Goal: Task Accomplishment & Management: Manage account settings

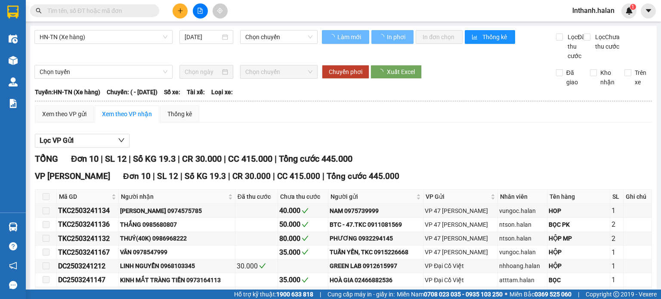
type input "[DATE]"
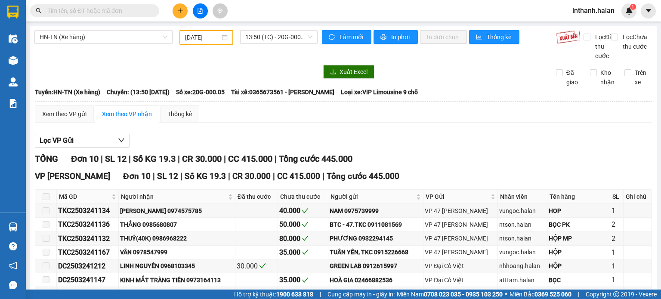
click at [129, 12] on input "text" at bounding box center [98, 10] width 102 height 9
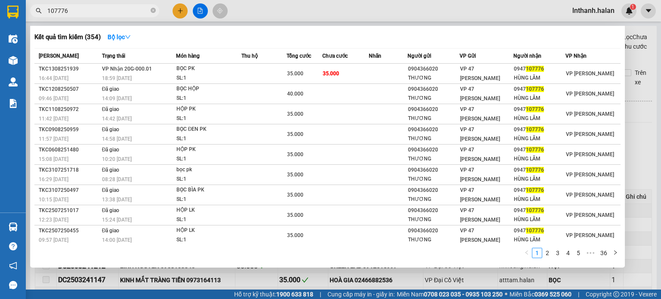
type input "107776"
click at [439, 24] on div at bounding box center [330, 149] width 661 height 299
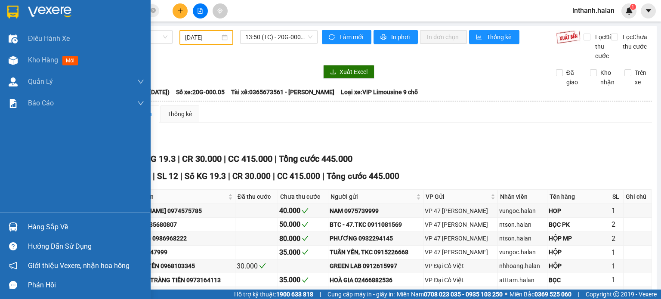
click at [19, 225] on div at bounding box center [13, 227] width 15 height 15
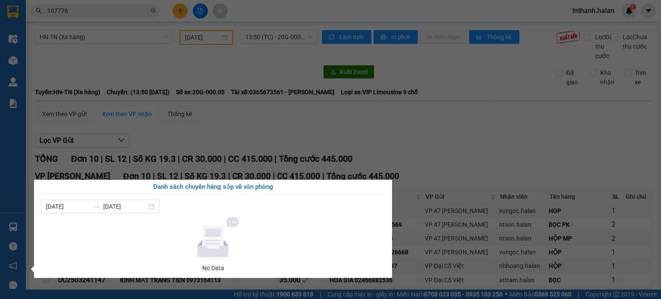
click at [480, 146] on section "Kết quả tìm kiếm ( 354 ) Bộ lọc Mã ĐH Trạng thái Món hàng Thu hộ Tổng cước Chưa…" at bounding box center [330, 149] width 661 height 299
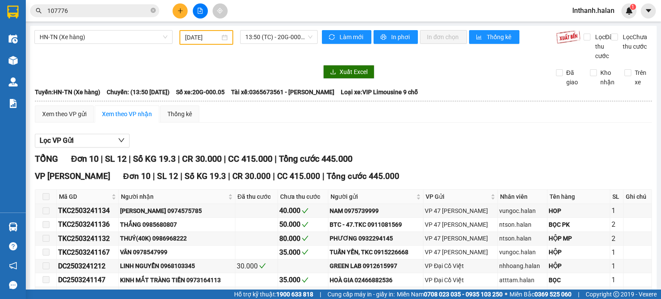
click at [128, 14] on input "107776" at bounding box center [98, 10] width 102 height 9
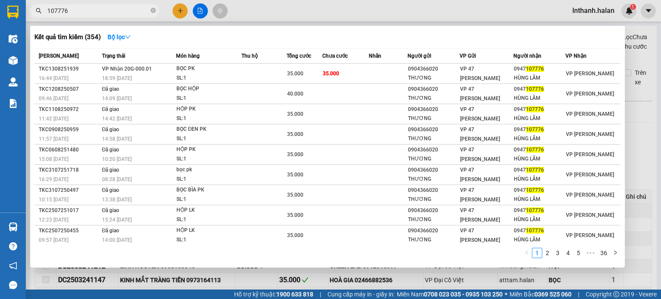
click at [128, 14] on input "107776" at bounding box center [98, 10] width 102 height 9
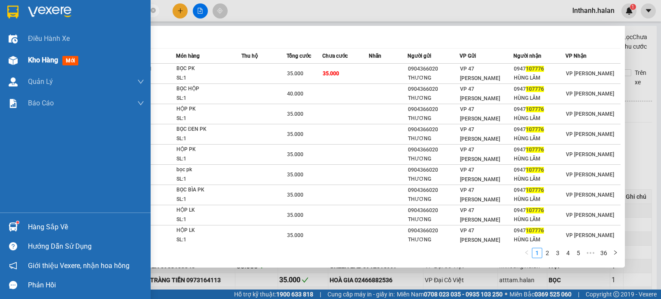
click at [12, 60] on img at bounding box center [13, 60] width 9 height 9
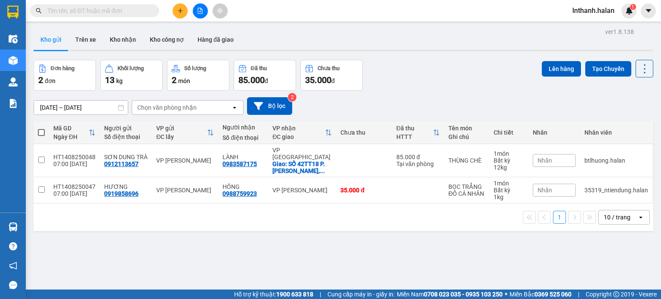
click at [115, 10] on input "text" at bounding box center [98, 10] width 102 height 9
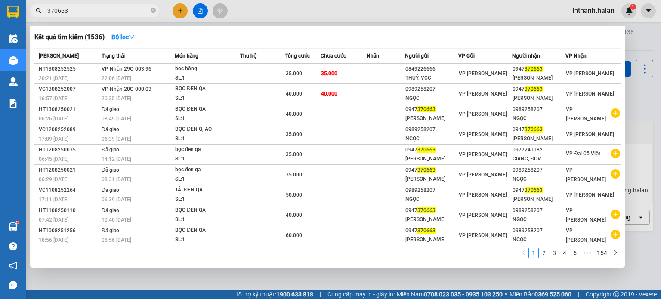
type input "370663"
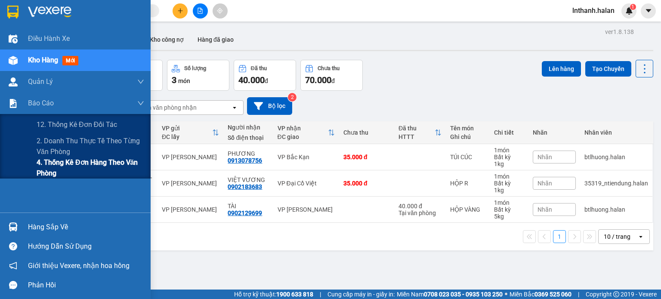
click at [57, 162] on span "4. Thống kê đơn hàng theo văn phòng" at bounding box center [91, 168] width 108 height 22
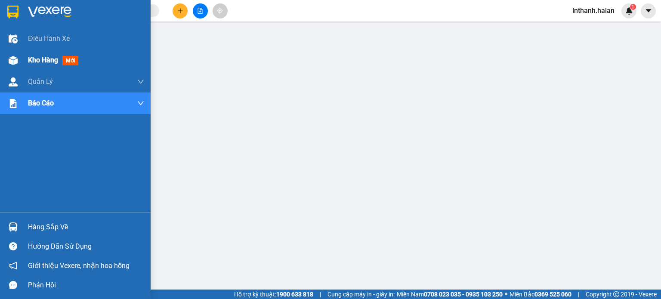
click at [38, 62] on span "Kho hàng" at bounding box center [43, 60] width 30 height 8
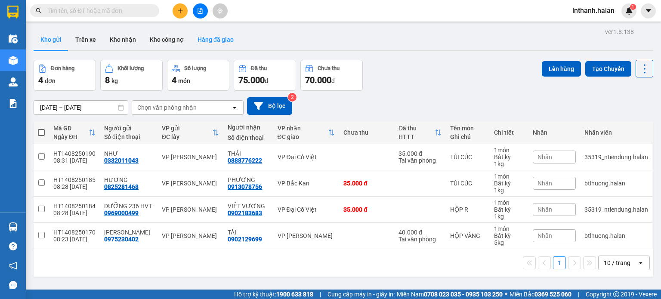
click at [210, 36] on button "Hàng đã giao" at bounding box center [216, 39] width 50 height 21
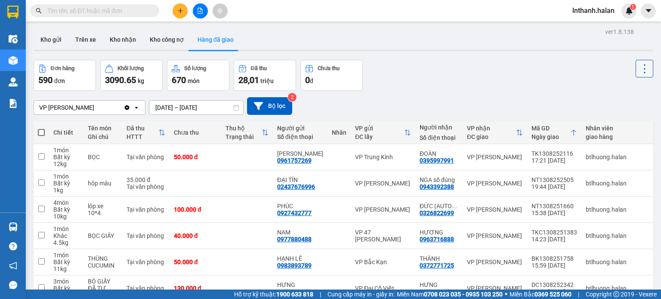
click at [639, 70] on icon at bounding box center [645, 69] width 12 height 12
click at [215, 109] on input "12/08/2025 – 14/08/2025" at bounding box center [196, 108] width 94 height 14
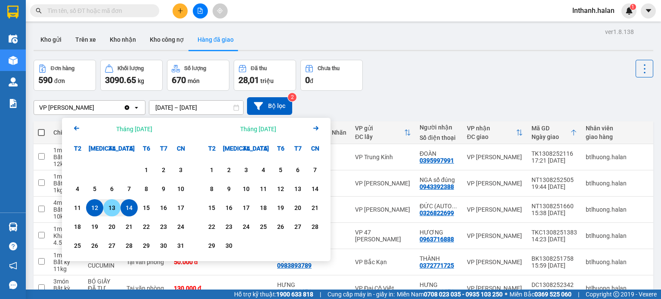
click at [115, 206] on div "13" at bounding box center [112, 208] width 12 height 10
type input "13/08/2025 – 13/08/2025"
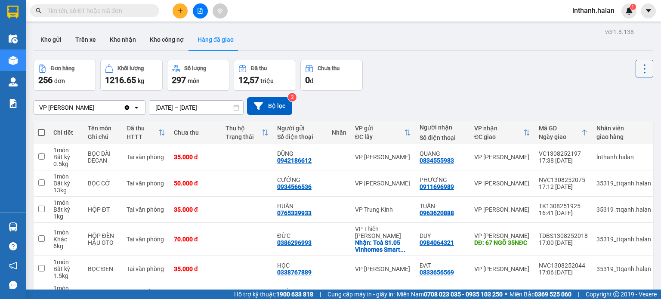
click at [639, 70] on icon at bounding box center [645, 69] width 12 height 12
click at [627, 93] on span "Làm mới" at bounding box center [626, 91] width 24 height 9
click at [122, 39] on button "Kho nhận" at bounding box center [123, 39] width 40 height 21
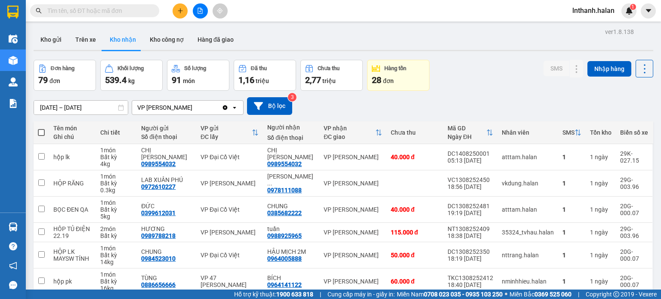
click at [88, 110] on input "16/06/2025 – 14/08/2025" at bounding box center [81, 108] width 94 height 14
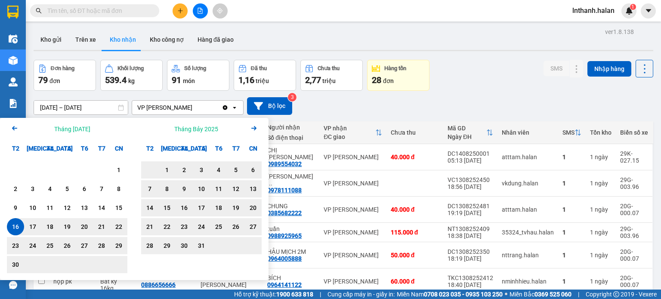
click at [256, 129] on icon "Arrow Right" at bounding box center [254, 128] width 10 height 10
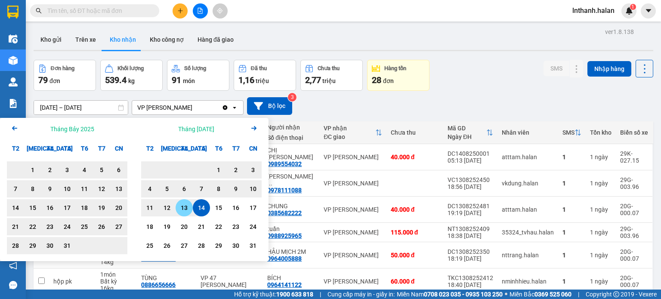
click at [184, 209] on div "13" at bounding box center [184, 208] width 12 height 10
type input "13/08/2025 – 13/08/2025"
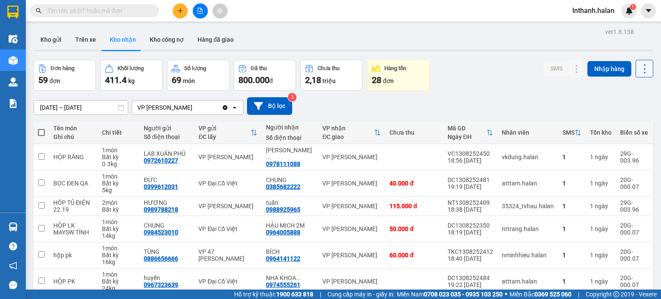
click at [639, 68] on icon at bounding box center [645, 69] width 12 height 12
click at [633, 112] on li "Làm mới" at bounding box center [622, 106] width 65 height 15
drag, startPoint x: 640, startPoint y: 68, endPoint x: 635, endPoint y: 77, distance: 11.0
click at [639, 68] on icon at bounding box center [645, 69] width 12 height 12
click at [623, 109] on span "Làm mới" at bounding box center [626, 107] width 24 height 9
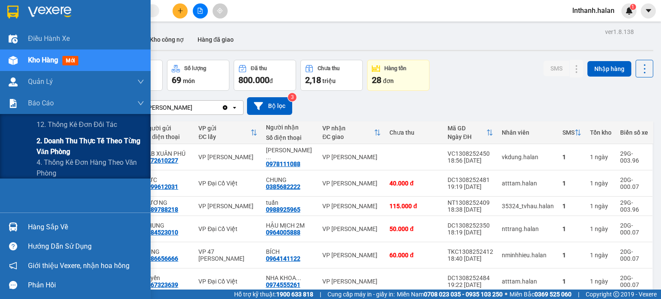
click at [56, 146] on span "2. Doanh thu thực tế theo từng văn phòng" at bounding box center [91, 147] width 108 height 22
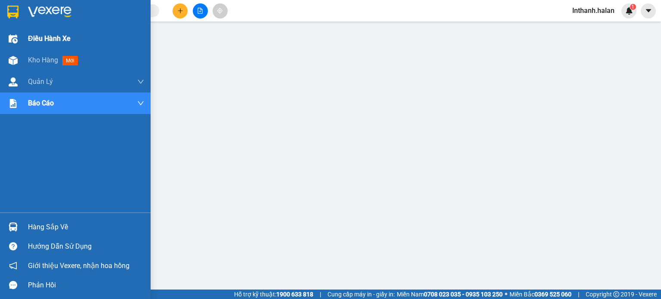
click at [39, 36] on span "Điều hành xe" at bounding box center [49, 38] width 43 height 11
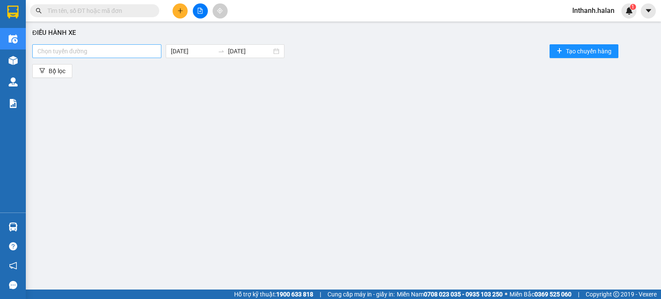
click at [114, 53] on div at bounding box center [96, 51] width 125 height 10
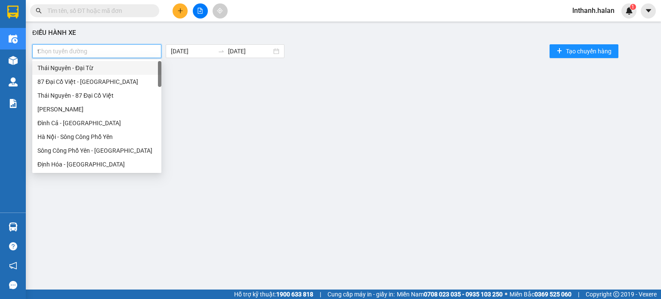
type input "tu"
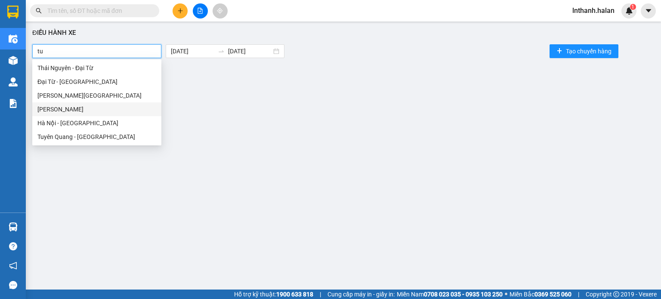
click at [71, 106] on div "Thái Nguyên - Tuyên Quang" at bounding box center [96, 109] width 119 height 9
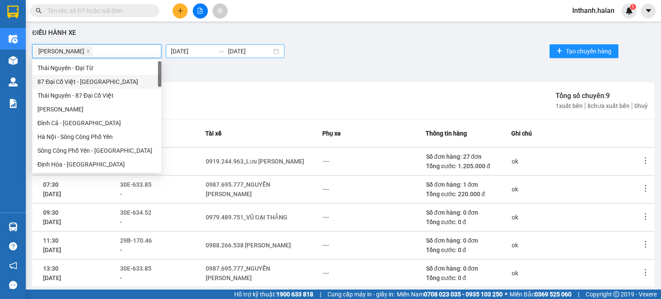
click at [190, 49] on input "14/08/2025" at bounding box center [192, 50] width 43 height 9
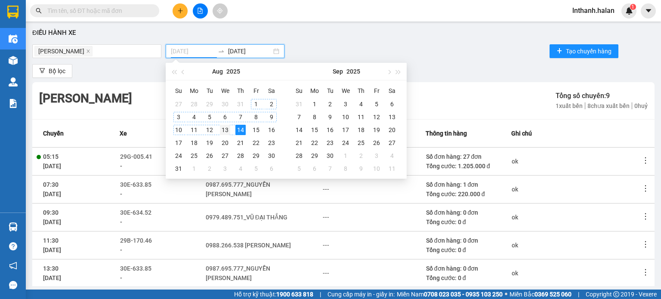
type input "13/08/2025"
click at [223, 129] on div "13" at bounding box center [225, 130] width 10 height 10
type input "13/08/2025"
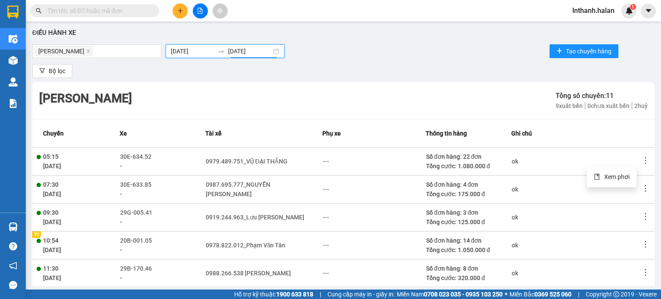
click at [641, 160] on icon "more" at bounding box center [645, 160] width 9 height 9
click at [617, 177] on span "Xem phơi" at bounding box center [616, 176] width 25 height 7
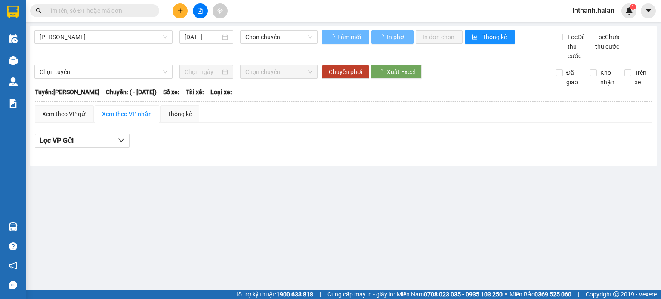
type input "13/08/2025"
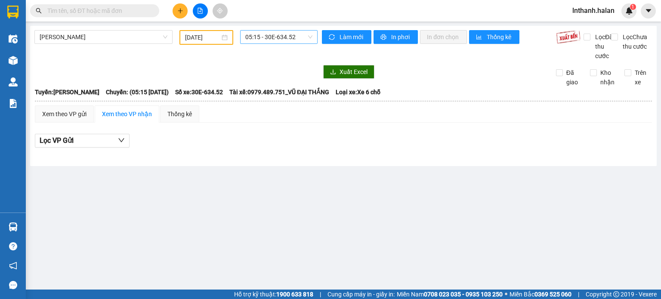
click at [276, 37] on span "05:15 - 30E-634.52" at bounding box center [279, 37] width 68 height 13
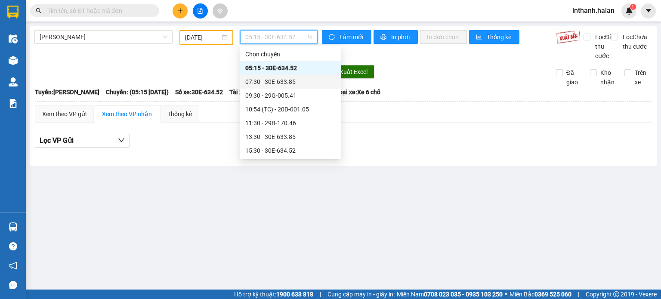
click at [285, 81] on div "07:30 - 30E-633.85" at bounding box center [290, 81] width 90 height 9
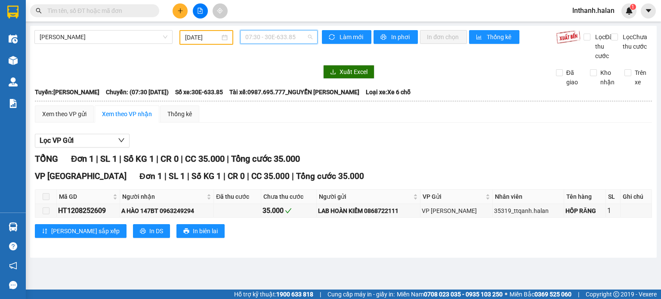
click at [282, 36] on span "07:30 - 30E-633.85" at bounding box center [279, 37] width 68 height 13
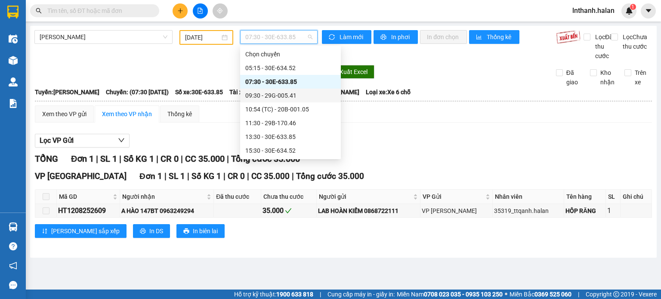
click at [283, 93] on div "09:30 - 29G-005.41" at bounding box center [290, 95] width 90 height 9
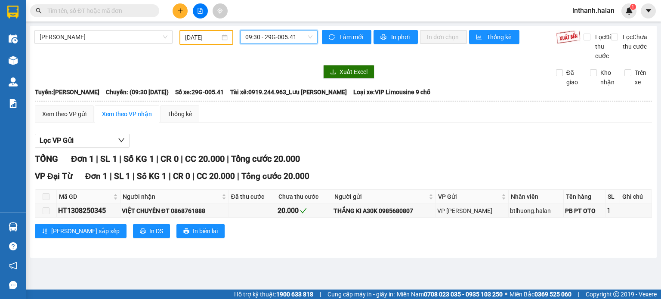
click at [279, 37] on span "09:30 - 29G-005.41" at bounding box center [279, 37] width 68 height 13
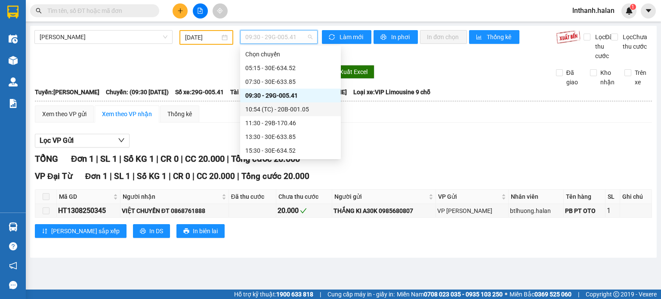
click at [280, 111] on div "10:54 (TC) - 20B-001.05" at bounding box center [290, 109] width 90 height 9
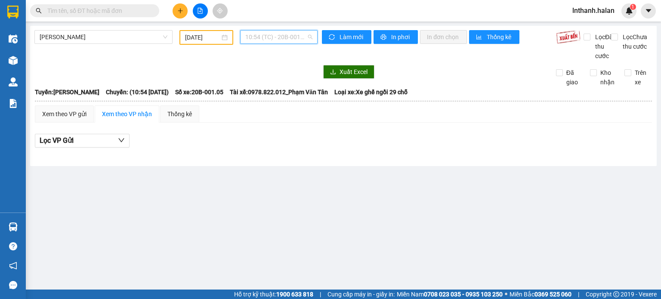
click at [279, 41] on span "10:54 (TC) - 20B-001.05" at bounding box center [279, 37] width 68 height 13
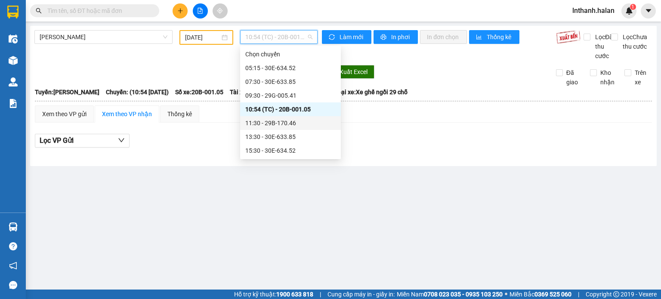
click at [282, 120] on div "11:30 - 29B-170.46" at bounding box center [290, 122] width 90 height 9
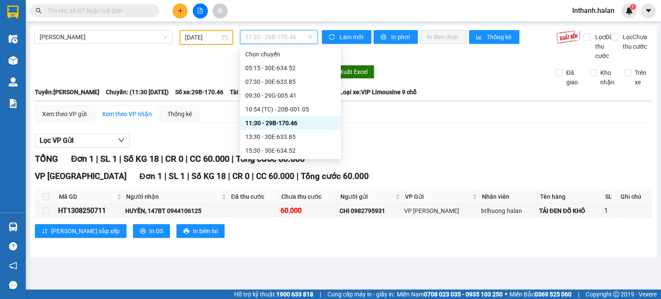
click at [283, 39] on span "11:30 - 29B-170.46" at bounding box center [279, 37] width 68 height 13
click at [281, 134] on div "13:30 - 30E-633.85" at bounding box center [290, 136] width 90 height 9
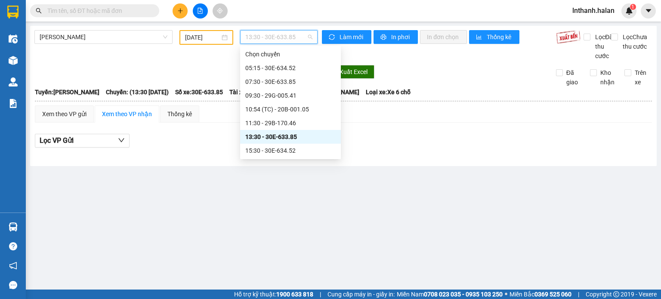
click at [278, 37] on span "13:30 - 30E-633.85" at bounding box center [279, 37] width 68 height 13
click at [274, 146] on div "15:30 - 30E-634.52" at bounding box center [290, 151] width 101 height 14
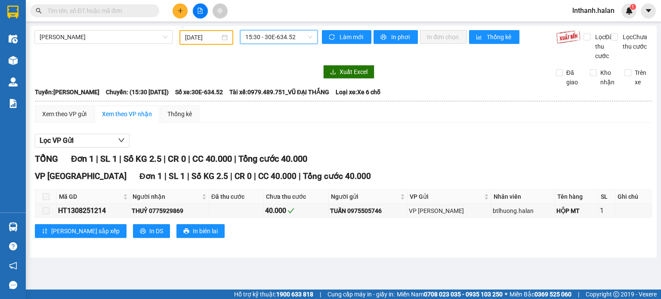
click at [279, 39] on span "15:30 - 30E-634.52" at bounding box center [279, 37] width 68 height 13
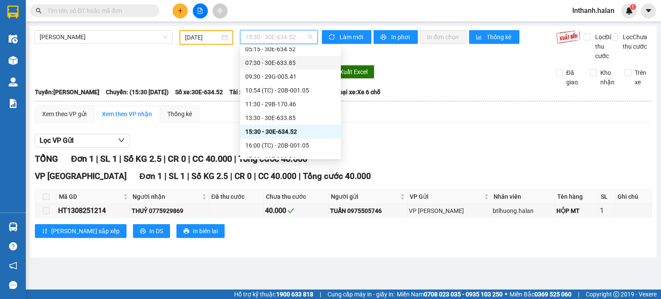
scroll to position [43, 0]
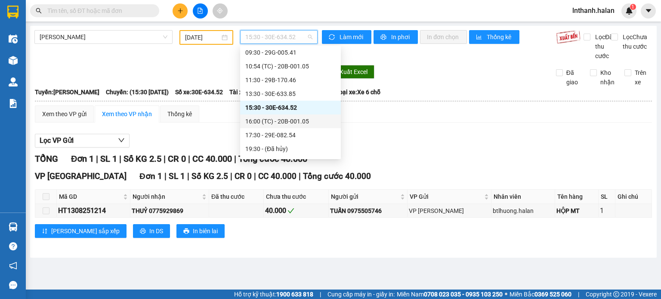
click at [281, 120] on div "16:00 (TC) - 20B-001.05" at bounding box center [290, 121] width 90 height 9
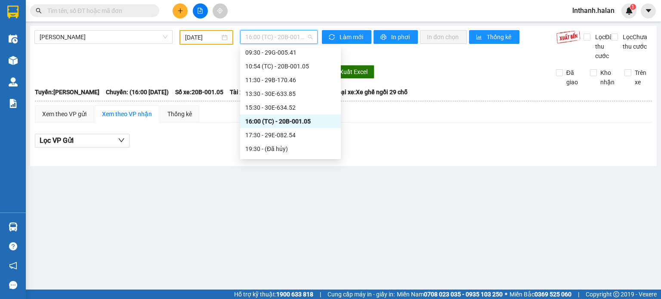
click at [277, 37] on span "16:00 (TC) - 20B-001.05" at bounding box center [279, 37] width 68 height 13
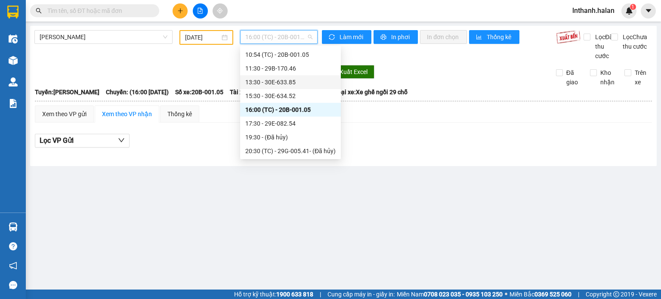
scroll to position [55, 0]
click at [278, 124] on div "17:30 - 29E-082.54" at bounding box center [290, 122] width 90 height 9
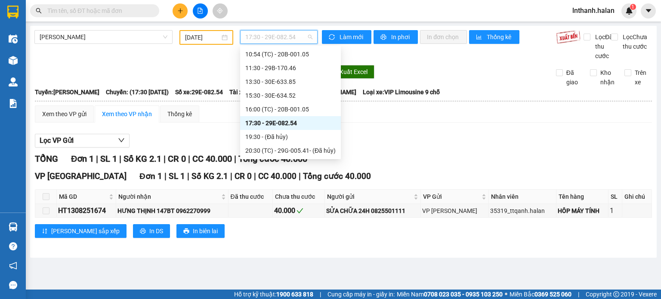
click at [277, 38] on span "17:30 - 29E-082.54" at bounding box center [279, 37] width 68 height 13
click at [286, 151] on div "20:30 (TC) - 29G-005.41 - (Đã hủy)" at bounding box center [290, 150] width 90 height 9
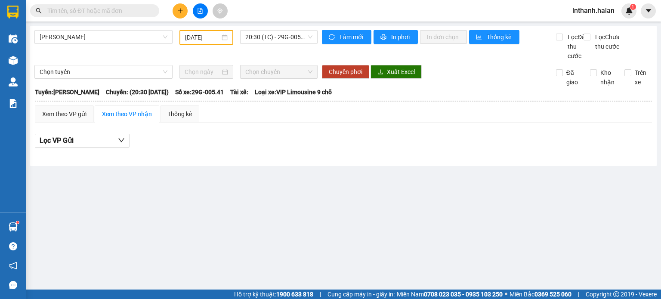
click at [119, 13] on input "text" at bounding box center [98, 10] width 102 height 9
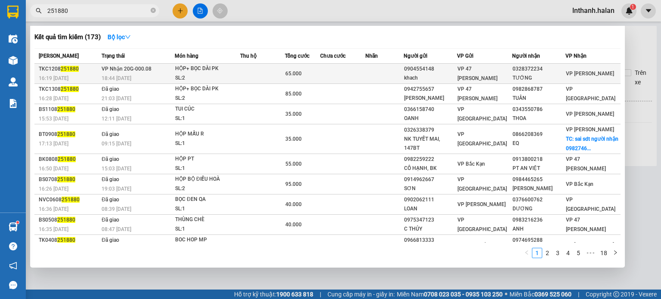
type input "251880"
click at [158, 64] on td "VP Nhận 20G-000.08 18:44 - 12/08" at bounding box center [136, 74] width 75 height 20
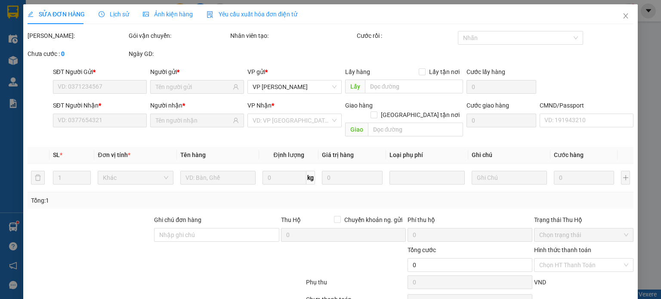
type input "0904554148"
type input "khach"
type input "0328372234"
type input "TƯỚNG"
type input "65.000"
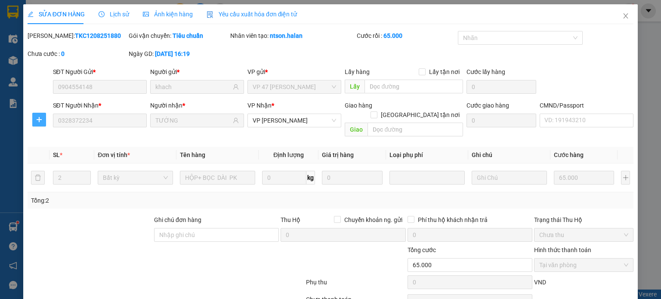
click at [38, 117] on icon "plus" at bounding box center [39, 119] width 7 height 7
click at [59, 136] on span "Chuyển kho" at bounding box center [54, 136] width 35 height 9
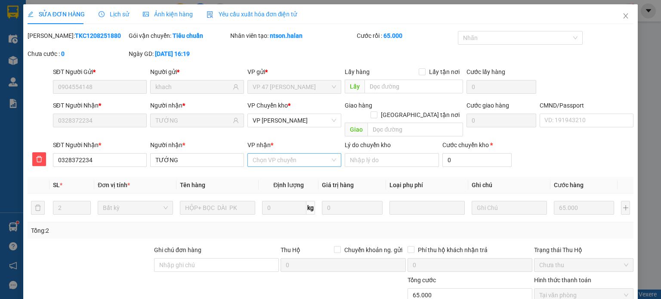
click at [269, 154] on input "VP nhận *" at bounding box center [291, 160] width 77 height 13
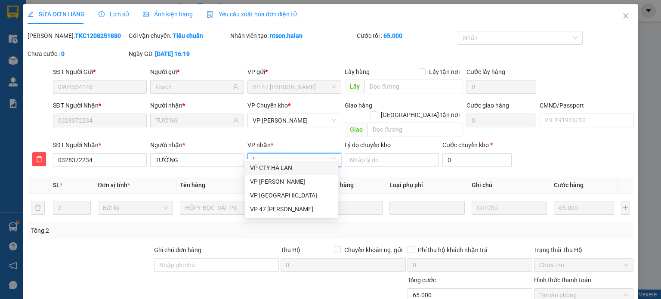
type input "hà"
click at [266, 192] on div "VP [GEOGRAPHIC_DATA]" at bounding box center [291, 195] width 83 height 9
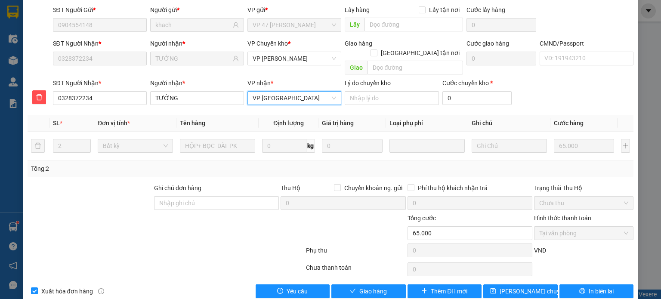
scroll to position [68, 0]
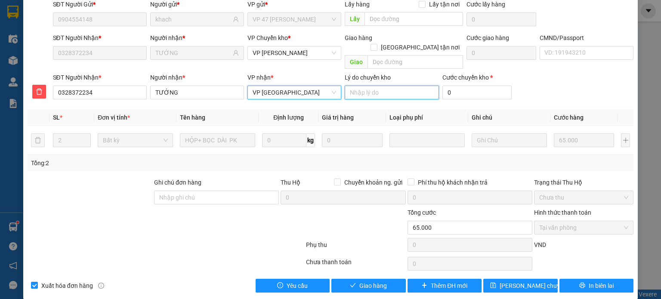
click at [393, 86] on input "Lý do chuyển kho" at bounding box center [392, 93] width 94 height 14
type input "NGƯỜI NHẬN YC"
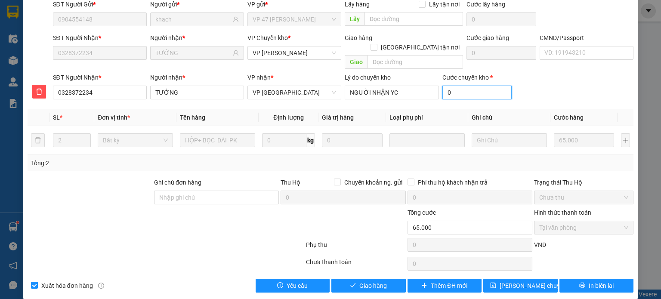
click at [477, 86] on input "0" at bounding box center [478, 93] width 70 height 14
type input "65.006"
type input "6"
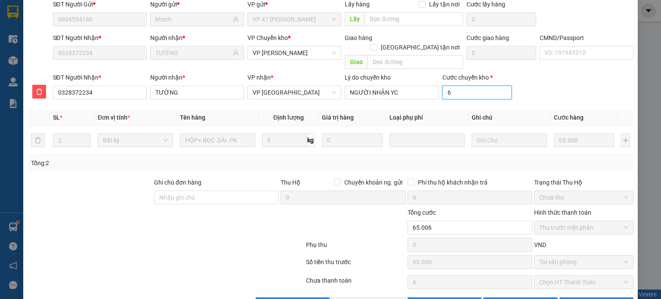
type input "65.065"
type input "65"
type input "130.000"
type input "65.000"
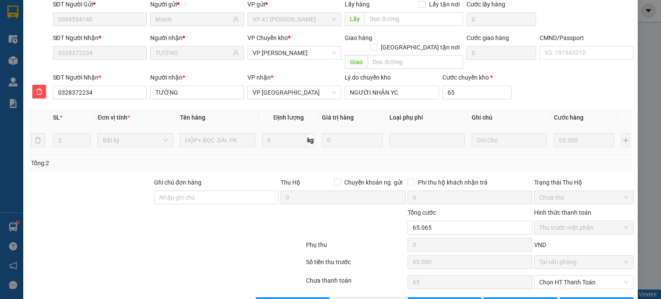
type input "65.000"
click at [537, 94] on div "Total Paid Fee 65.000 Total UnPaid Fee 65000 Cash Collection Total Fee Mã ĐH: T…" at bounding box center [331, 137] width 606 height 348
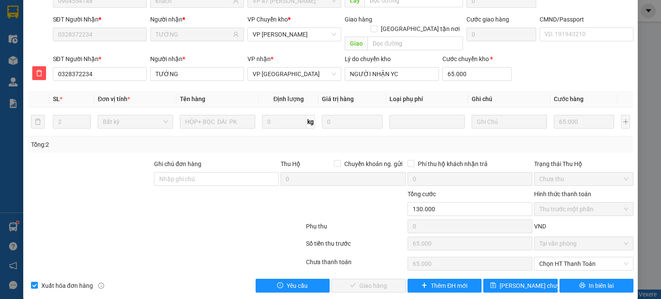
scroll to position [86, 0]
click at [449, 67] on input "65.000" at bounding box center [478, 74] width 70 height 14
type input "65.000"
type input "0"
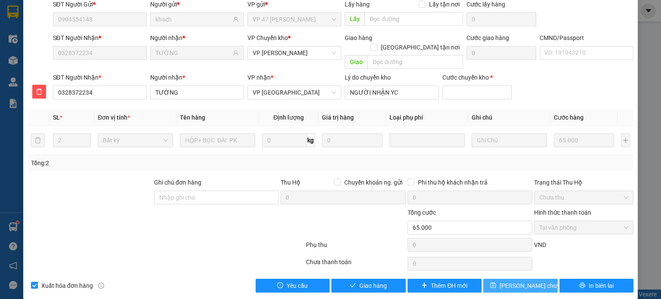
type input "0"
drag, startPoint x: 522, startPoint y: 273, endPoint x: 524, endPoint y: 262, distance: 10.6
click at [522, 281] on span "Lưu chuyển hoàn" at bounding box center [541, 285] width 82 height 9
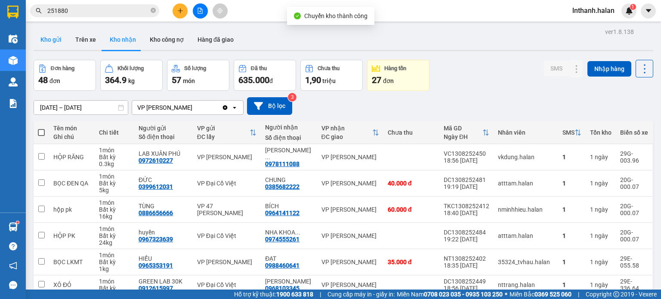
click at [51, 44] on button "Kho gửi" at bounding box center [51, 39] width 35 height 21
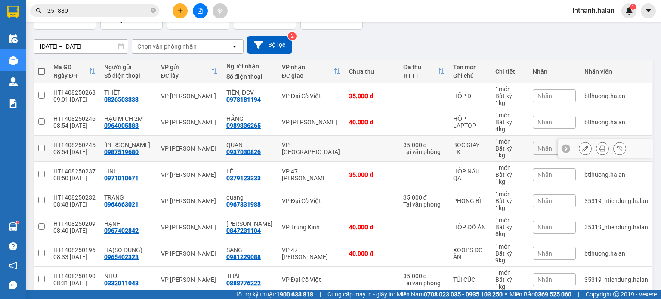
scroll to position [151, 0]
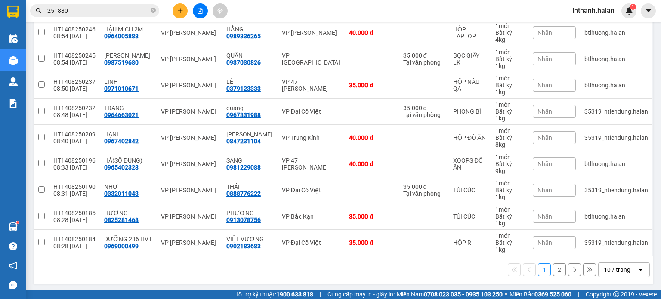
click at [610, 267] on div "10 / trang" at bounding box center [617, 270] width 27 height 9
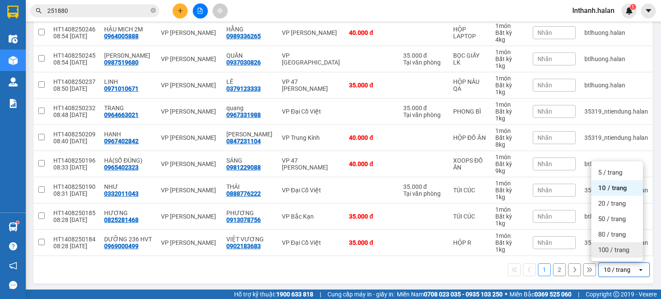
click at [614, 253] on span "100 / trang" at bounding box center [613, 250] width 31 height 9
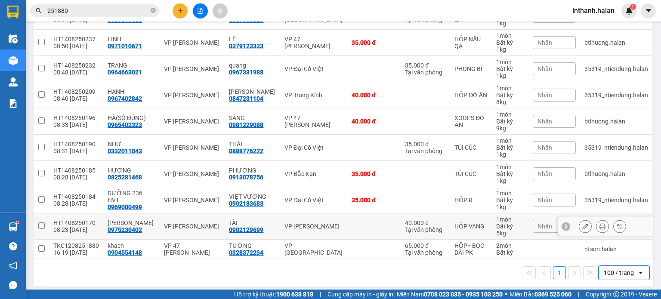
scroll to position [196, 0]
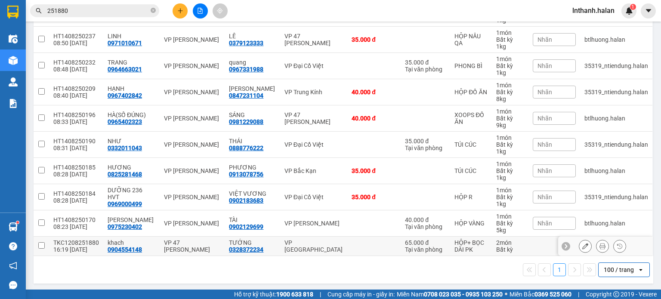
click at [388, 246] on td at bounding box center [373, 246] width 53 height 19
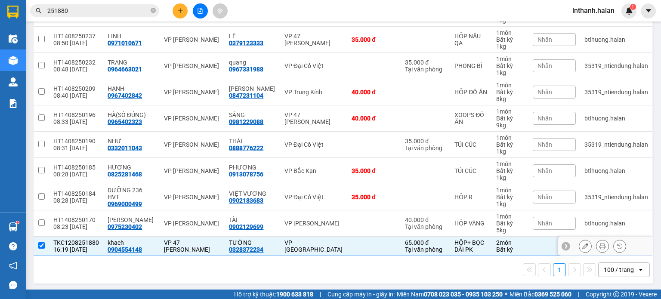
click at [350, 247] on td at bounding box center [373, 246] width 53 height 19
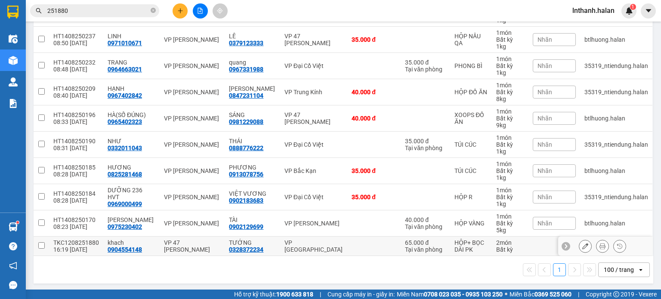
click at [363, 245] on td at bounding box center [373, 246] width 53 height 19
checkbox input "true"
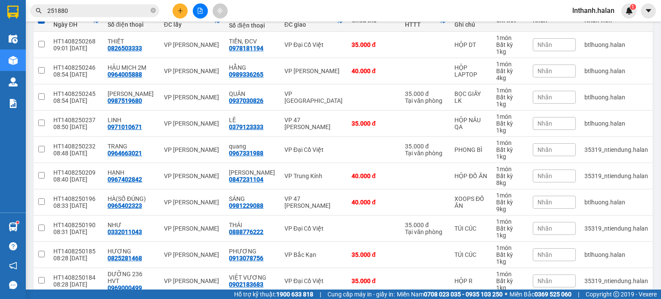
scroll to position [110, 0]
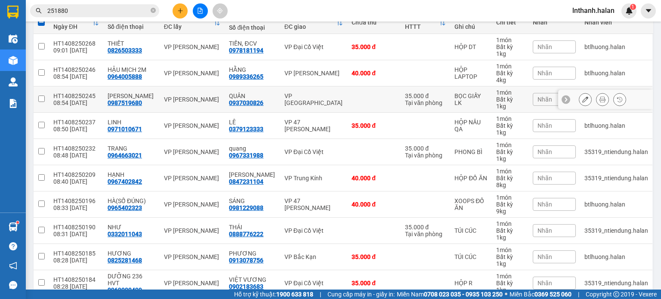
click at [372, 93] on td at bounding box center [373, 100] width 53 height 26
checkbox input "true"
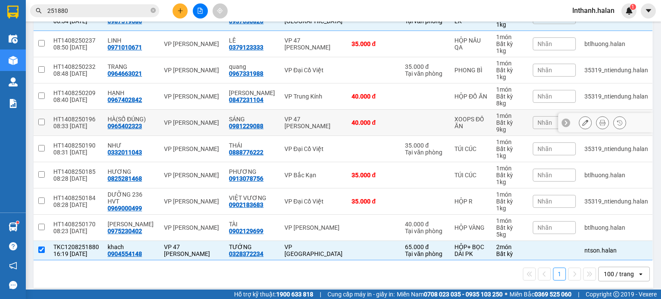
scroll to position [196, 0]
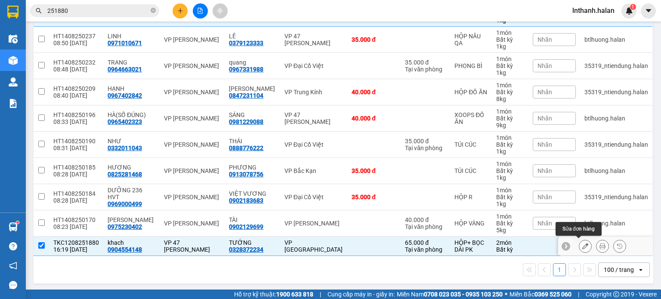
click at [582, 245] on icon at bounding box center [585, 246] width 6 height 6
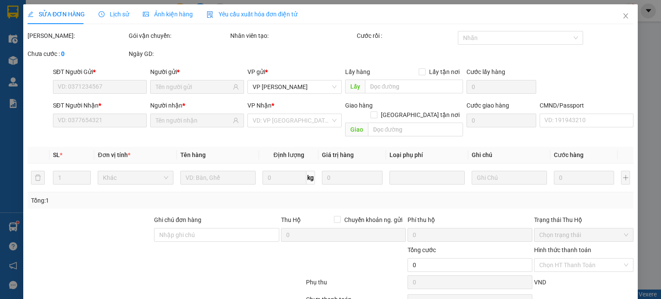
type input "0904554148"
type input "khach"
type input "0328372234"
type input "TƯỚNG"
type input "65.000"
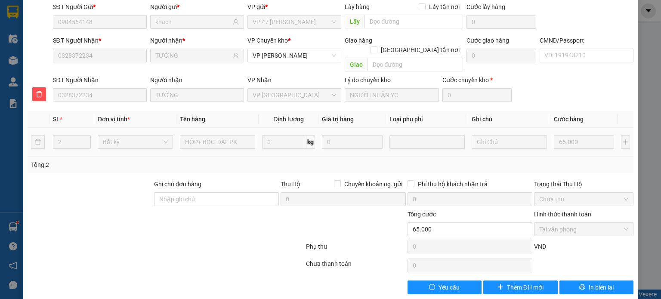
scroll to position [67, 0]
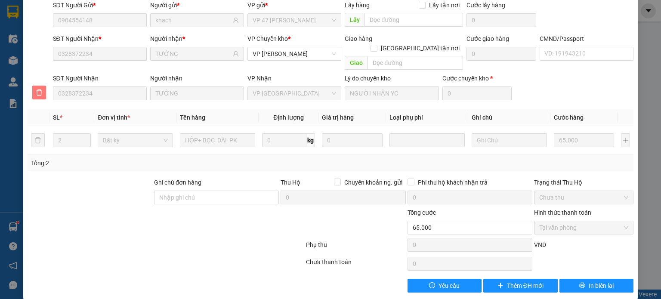
click at [40, 89] on icon "delete" at bounding box center [39, 92] width 7 height 7
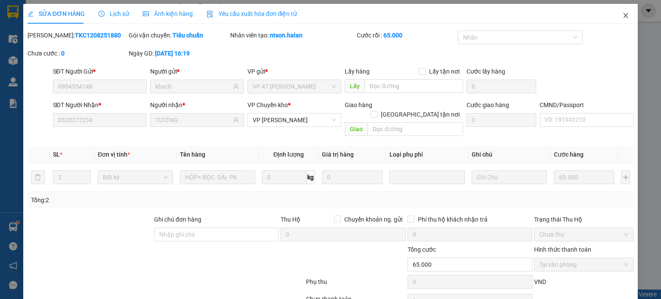
scroll to position [0, 0]
click at [623, 15] on icon "close" at bounding box center [626, 15] width 7 height 7
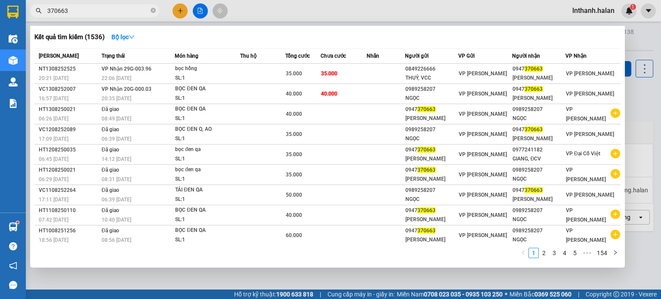
drag, startPoint x: 309, startPoint y: 12, endPoint x: 114, endPoint y: 108, distance: 217.8
click at [309, 12] on div at bounding box center [330, 149] width 661 height 299
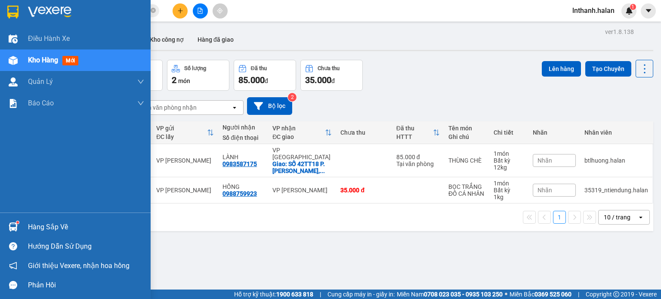
click at [40, 229] on div "Hàng sắp về" at bounding box center [86, 227] width 116 height 13
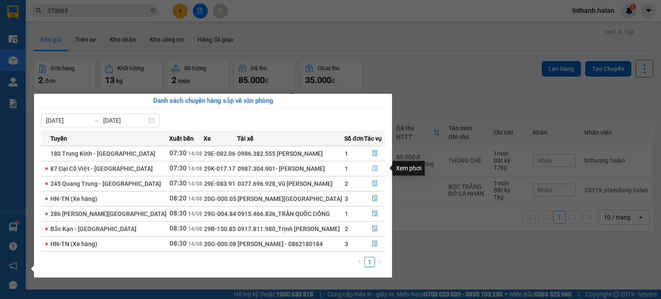
click at [372, 167] on icon "file-done" at bounding box center [374, 169] width 5 height 6
